Goal: Task Accomplishment & Management: Manage account settings

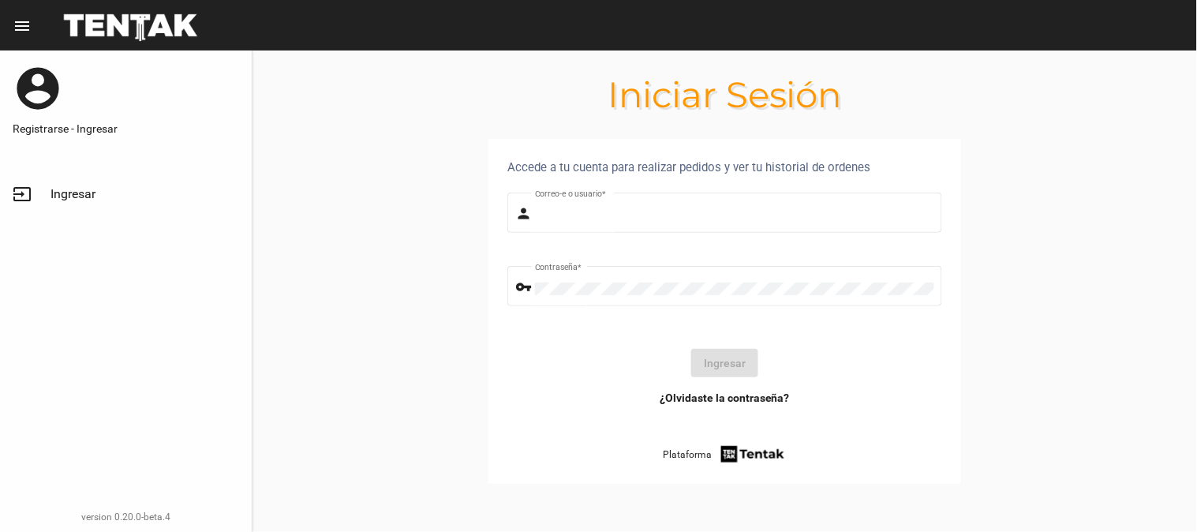
type input "UsuarioHisehi"
click at [732, 358] on button "Ingresar" at bounding box center [724, 363] width 67 height 28
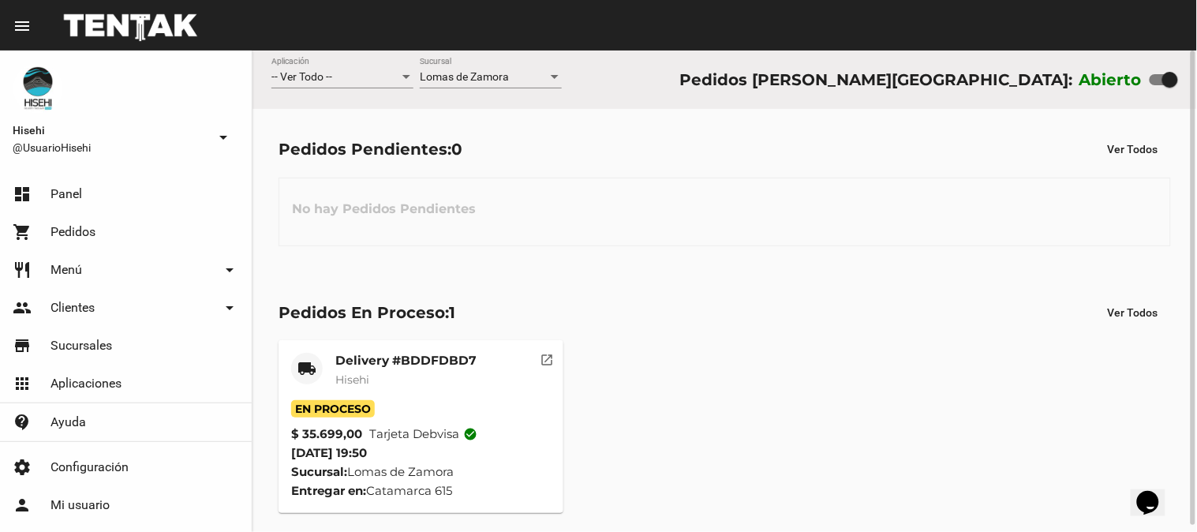
click at [360, 384] on span "Hisehi" at bounding box center [352, 380] width 34 height 14
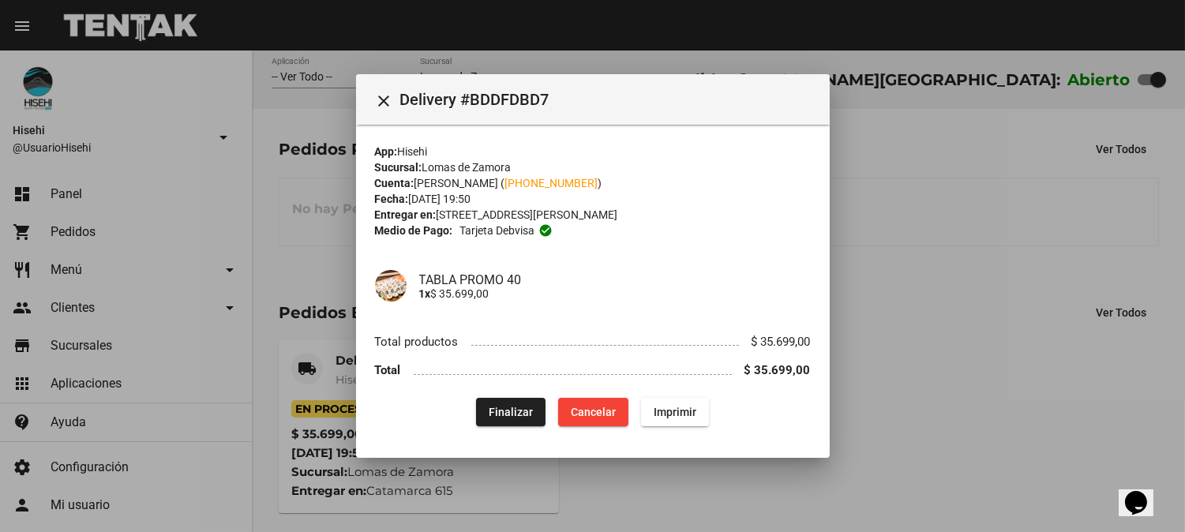
click at [306, 242] on div at bounding box center [592, 266] width 1185 height 532
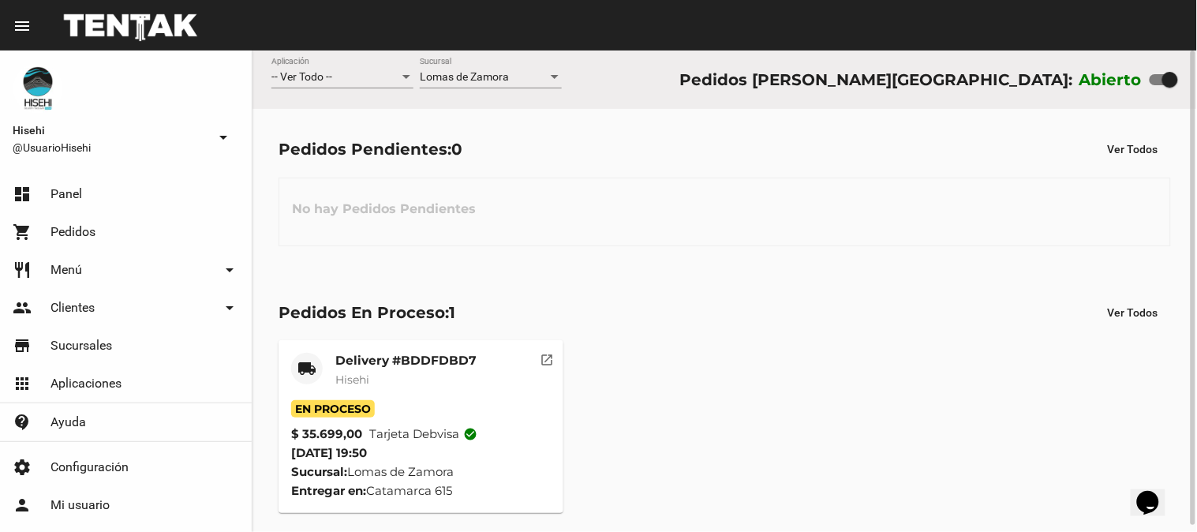
click at [361, 374] on span "Hisehi" at bounding box center [352, 380] width 34 height 14
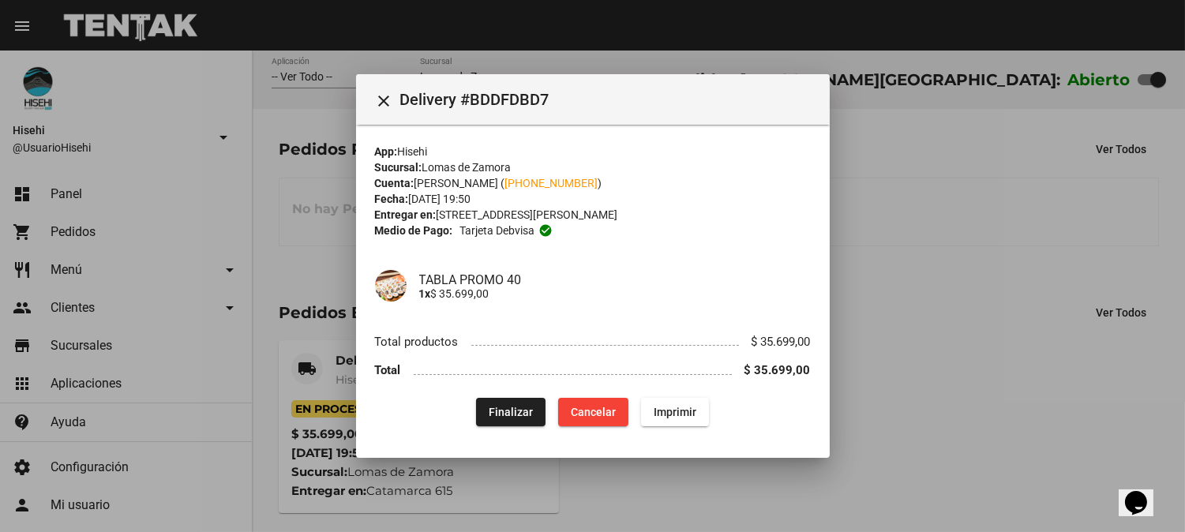
click at [346, 320] on div at bounding box center [592, 266] width 1185 height 532
